Goal: Task Accomplishment & Management: Complete application form

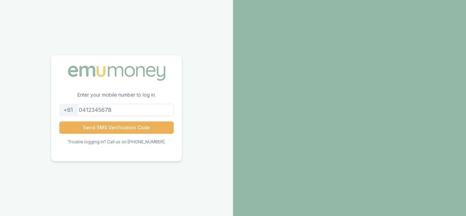
click at [122, 111] on input "tel" at bounding box center [116, 110] width 114 height 12
type input "0450256093"
click at [59, 122] on button "Send SMS Verification Code" at bounding box center [116, 128] width 114 height 12
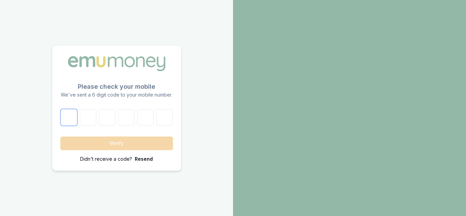
click at [69, 121] on input "number" at bounding box center [69, 117] width 16 height 16
type input "0"
type input "7"
type input "8"
type input "0"
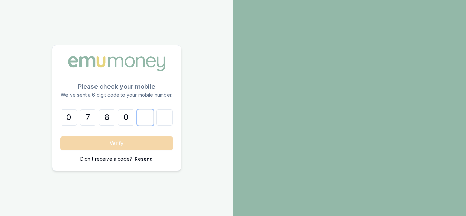
type input "2"
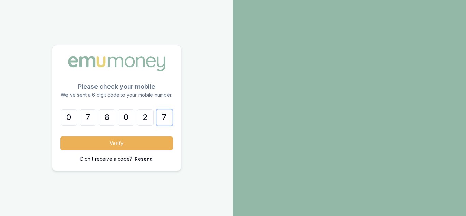
type input "7"
click at [60, 137] on button "Verify" at bounding box center [116, 144] width 113 height 14
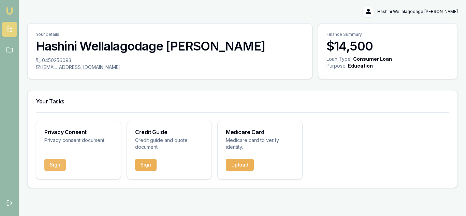
click at [49, 160] on button "Sign" at bounding box center [55, 165] width 22 height 12
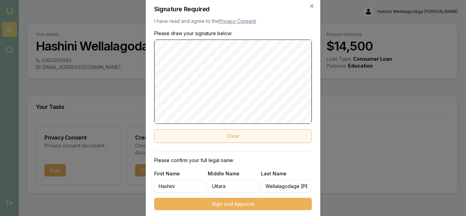
click at [256, 141] on button "Clear" at bounding box center [233, 136] width 158 height 14
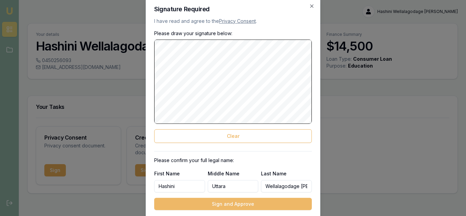
click at [241, 204] on button "Sign and Approve" at bounding box center [233, 204] width 158 height 12
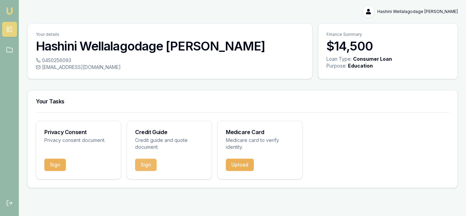
click at [140, 163] on button "Sign" at bounding box center [146, 165] width 22 height 12
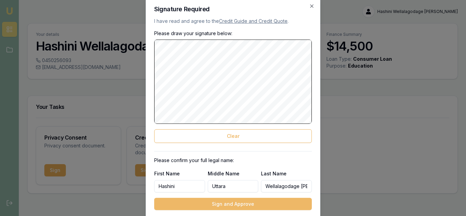
click at [255, 200] on button "Sign and Approve" at bounding box center [233, 204] width 158 height 12
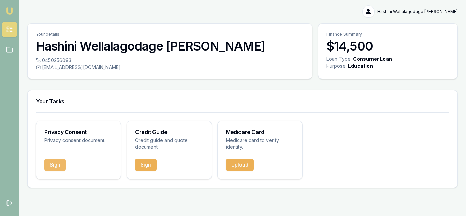
click at [52, 169] on button "Sign" at bounding box center [55, 165] width 22 height 12
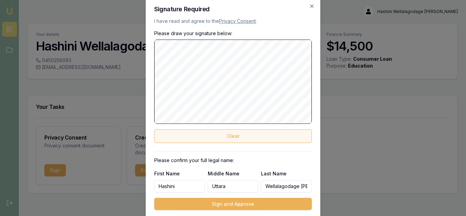
click at [243, 136] on button "Clear" at bounding box center [233, 136] width 158 height 14
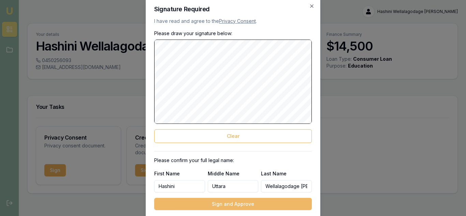
click at [236, 206] on button "Sign and Approve" at bounding box center [233, 204] width 158 height 12
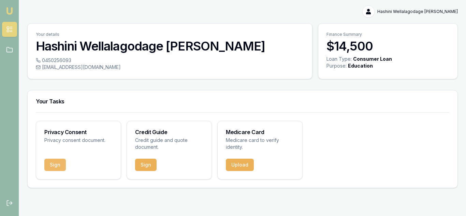
click at [52, 161] on button "Sign" at bounding box center [55, 165] width 22 height 12
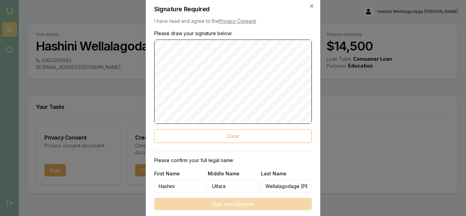
click at [152, 20] on div "Signature Required I have read and agree to the Privacy Consent . Please draw y…" at bounding box center [233, 107] width 175 height 221
click at [170, 24] on p "I have read and agree to the Privacy Consent ." at bounding box center [233, 20] width 158 height 7
click at [168, 22] on p "I have read and agree to the Privacy Consent ." at bounding box center [233, 20] width 158 height 7
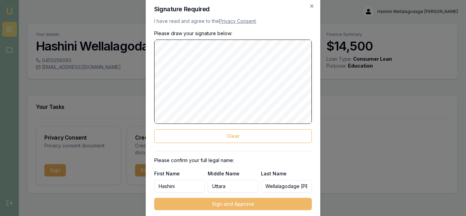
click at [242, 208] on button "Sign and Approve" at bounding box center [233, 204] width 158 height 12
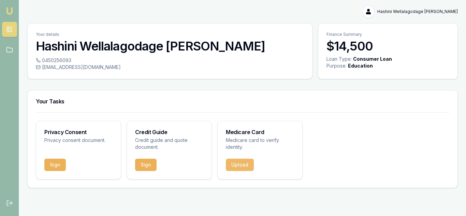
click at [235, 170] on button "Upload" at bounding box center [240, 165] width 28 height 12
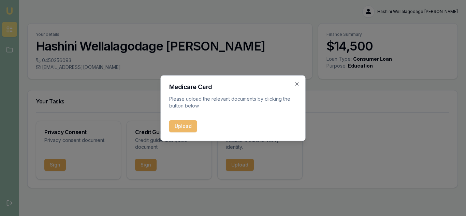
click at [177, 123] on button "Upload" at bounding box center [183, 126] width 28 height 12
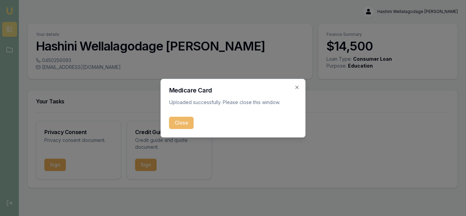
click at [183, 123] on button "Close" at bounding box center [181, 123] width 25 height 12
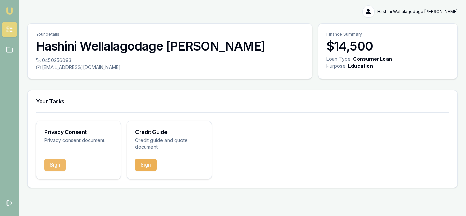
click at [56, 166] on button "Sign" at bounding box center [55, 165] width 22 height 12
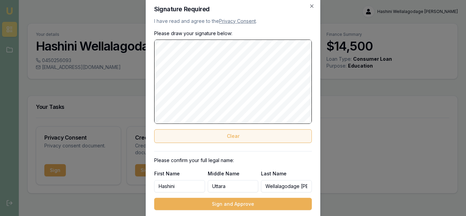
click at [252, 130] on button "Clear" at bounding box center [233, 136] width 158 height 14
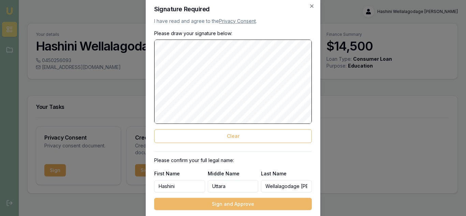
click at [234, 206] on button "Sign and Approve" at bounding box center [233, 204] width 158 height 12
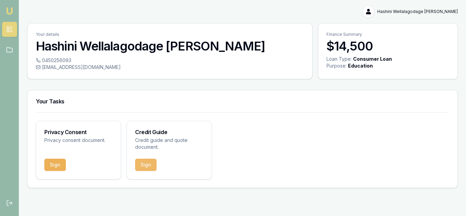
click at [146, 166] on button "Sign" at bounding box center [146, 165] width 22 height 12
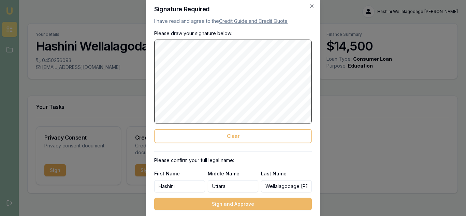
click at [229, 206] on button "Sign and Approve" at bounding box center [233, 204] width 158 height 12
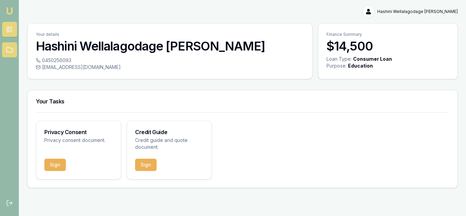
click at [11, 50] on icon at bounding box center [9, 49] width 7 height 7
click at [12, 52] on icon at bounding box center [9, 49] width 6 height 5
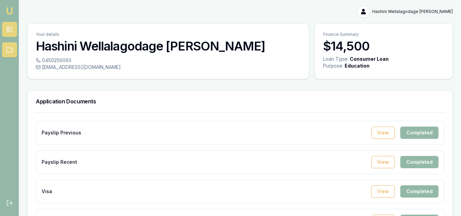
click at [9, 27] on rect at bounding box center [8, 28] width 2 height 2
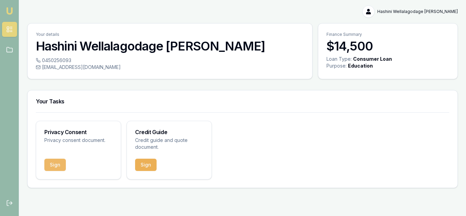
click at [56, 165] on button "Sign" at bounding box center [55, 165] width 22 height 12
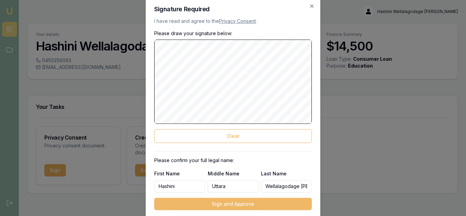
click at [221, 205] on button "Sign and Approve" at bounding box center [233, 204] width 158 height 12
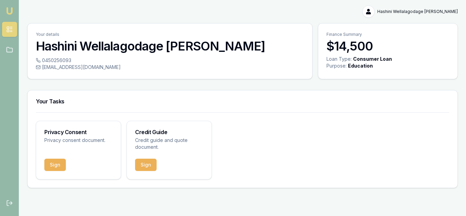
click at [143, 143] on p "Credit guide and quote document." at bounding box center [169, 144] width 68 height 14
click at [51, 164] on button "Sign" at bounding box center [55, 165] width 22 height 12
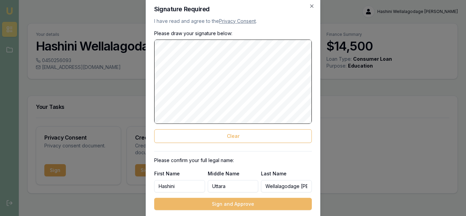
click at [234, 205] on button "Sign and Approve" at bounding box center [233, 204] width 158 height 12
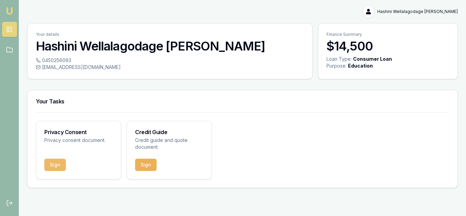
click at [52, 167] on button "Sign" at bounding box center [55, 165] width 22 height 12
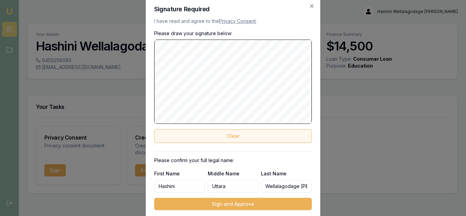
click at [238, 137] on button "Clear" at bounding box center [233, 136] width 158 height 14
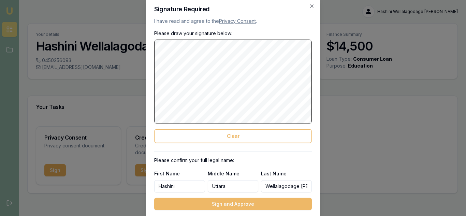
click at [237, 206] on button "Sign and Approve" at bounding box center [233, 204] width 158 height 12
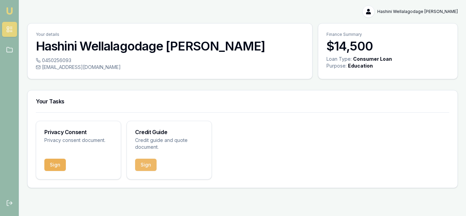
click at [138, 166] on button "Sign" at bounding box center [146, 165] width 22 height 12
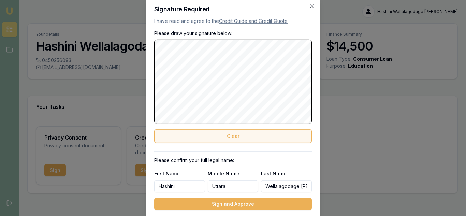
click at [218, 139] on button "Clear" at bounding box center [233, 136] width 158 height 14
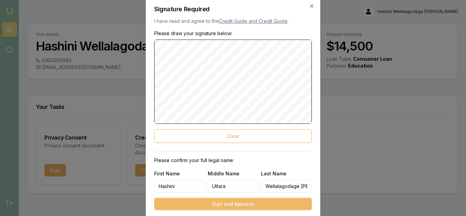
click at [236, 207] on button "Sign and Approve" at bounding box center [233, 204] width 158 height 12
